Goal: Check status: Check status

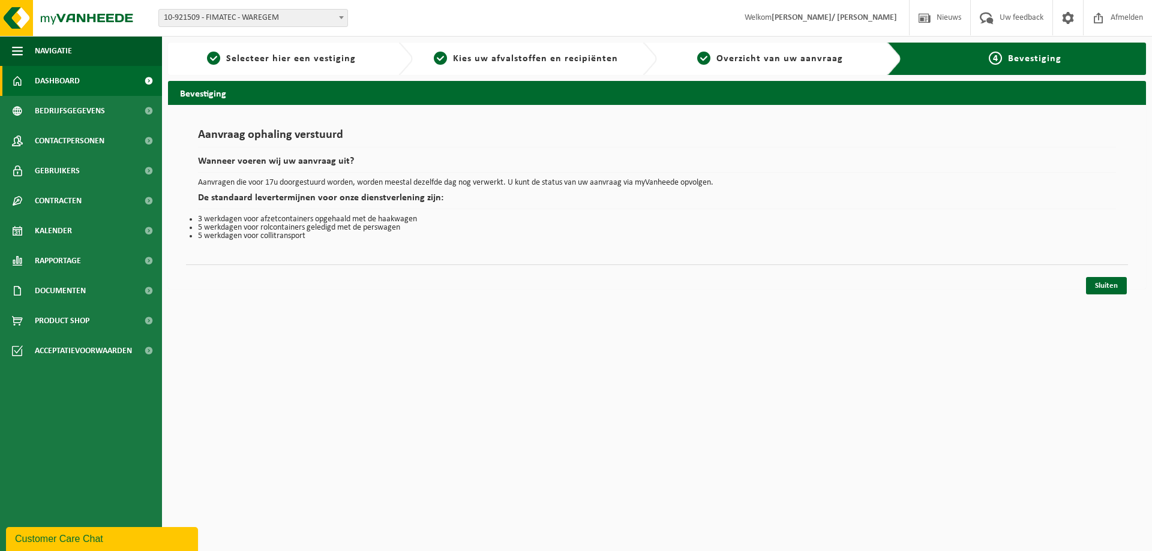
click at [91, 88] on link "Dashboard" at bounding box center [81, 81] width 162 height 30
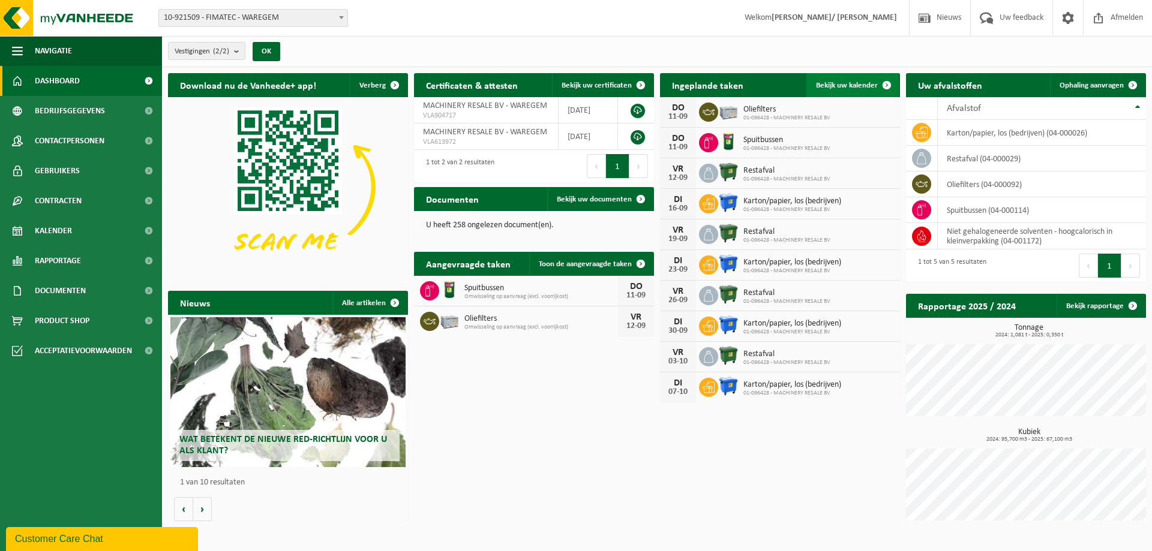
click at [839, 91] on link "Bekijk uw kalender" at bounding box center [852, 85] width 92 height 24
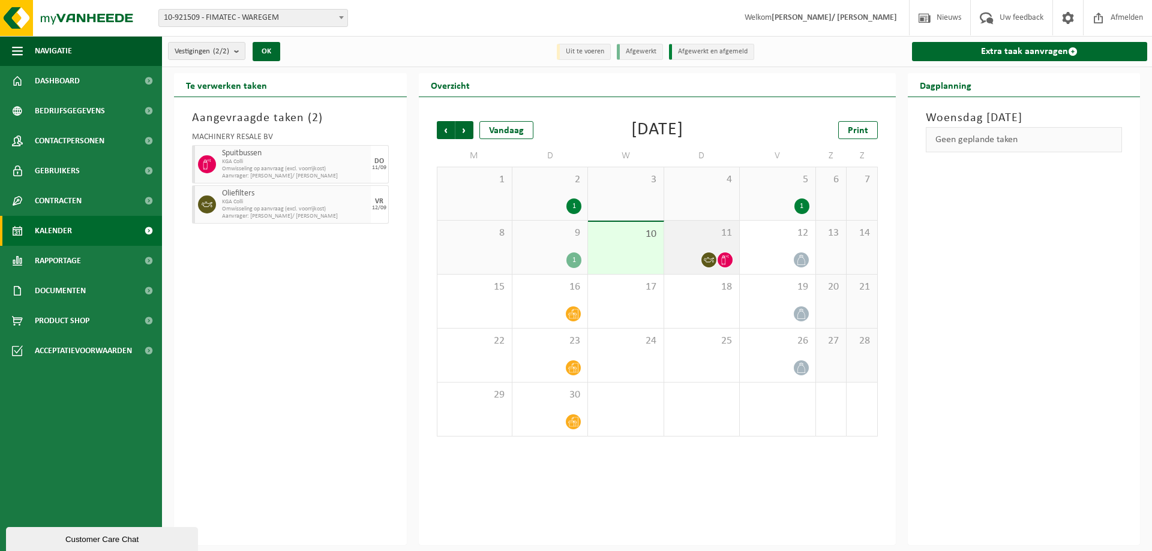
click at [701, 253] on div at bounding box center [701, 260] width 63 height 16
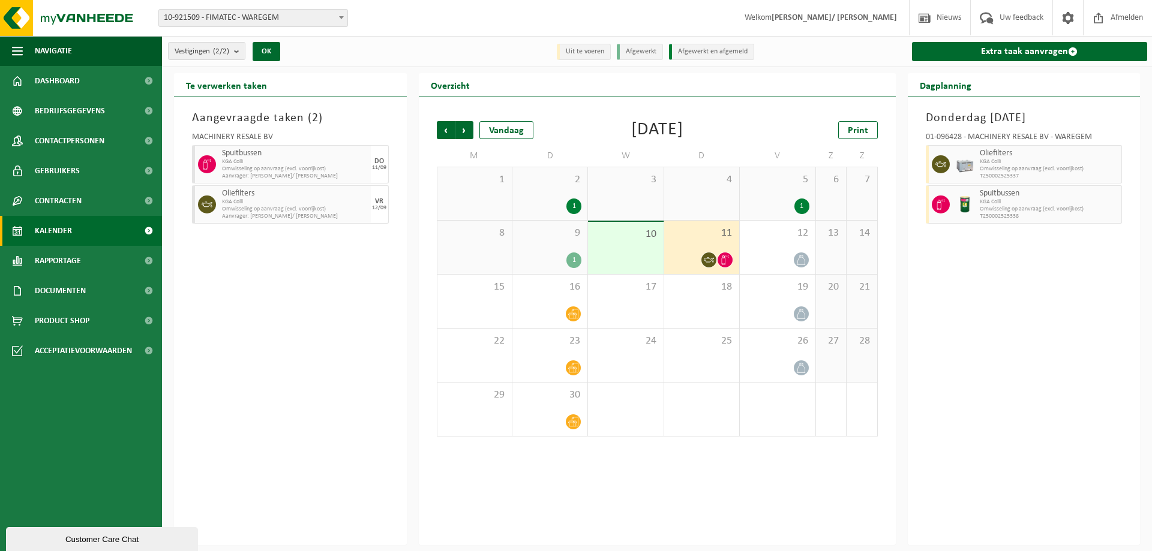
click at [718, 256] on span at bounding box center [725, 260] width 15 height 15
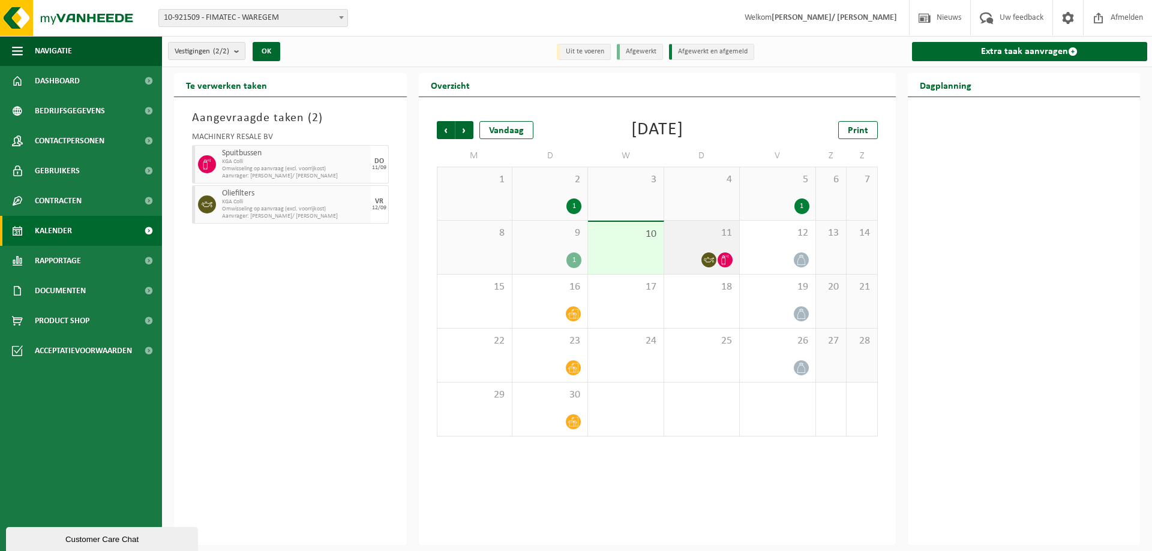
click at [727, 239] on span "11" at bounding box center [701, 233] width 63 height 13
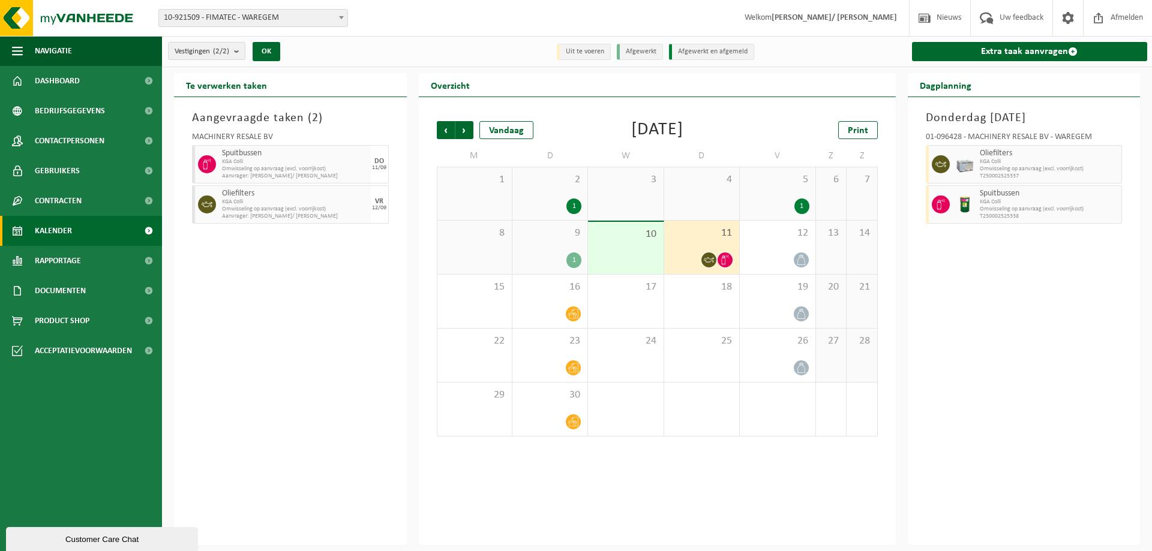
click at [1087, 208] on span "Omwisseling op aanvraag (excl. voorrijkost)" at bounding box center [1049, 209] width 139 height 7
click at [359, 199] on span "KGA Colli" at bounding box center [295, 202] width 146 height 7
